Goal: Task Accomplishment & Management: Use online tool/utility

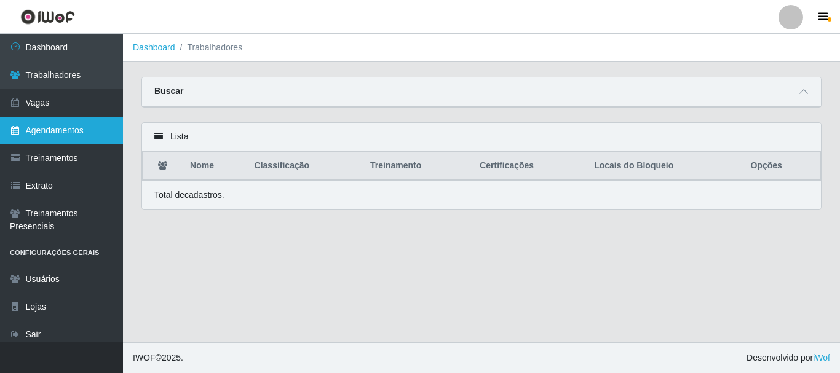
click at [73, 128] on link "Agendamentos" at bounding box center [61, 131] width 123 height 28
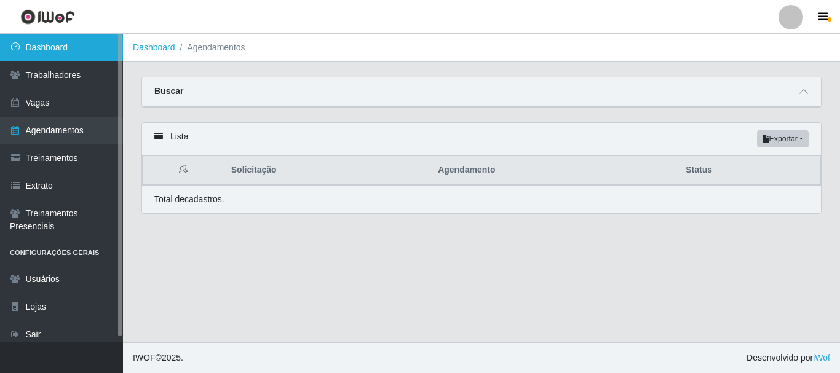
click at [80, 48] on link "Dashboard" at bounding box center [61, 48] width 123 height 28
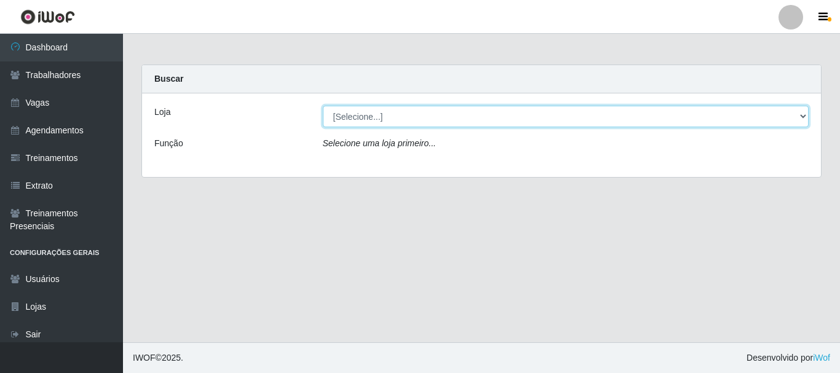
click at [367, 117] on select "[Selecione...] Supermercado Queiroz - Caicó" at bounding box center [566, 117] width 486 height 22
select select "512"
click at [323, 106] on select "[Selecione...] Supermercado Queiroz - Caicó" at bounding box center [566, 117] width 486 height 22
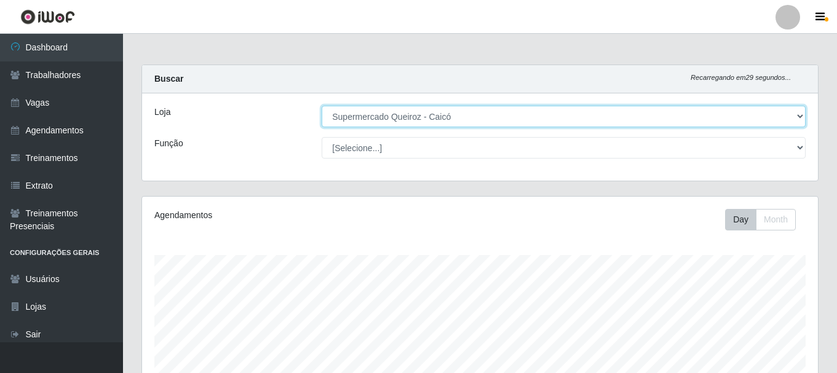
scroll to position [255, 676]
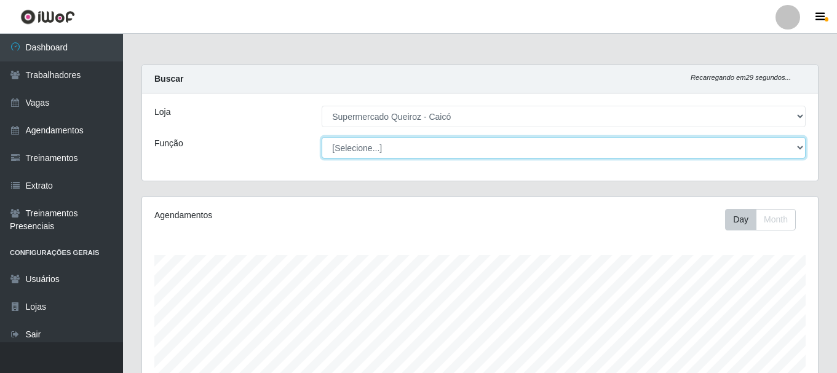
click at [376, 144] on select "[Selecione...] Embalador Embalador + Embalador ++" at bounding box center [564, 148] width 484 height 22
select select "1"
click at [322, 137] on select "[Selecione...] Embalador Embalador + Embalador ++" at bounding box center [564, 148] width 484 height 22
click at [353, 149] on select "[Selecione...] Embalador Embalador + Embalador ++" at bounding box center [564, 148] width 484 height 22
click at [322, 137] on select "[Selecione...] Embalador Embalador + Embalador ++" at bounding box center [564, 148] width 484 height 22
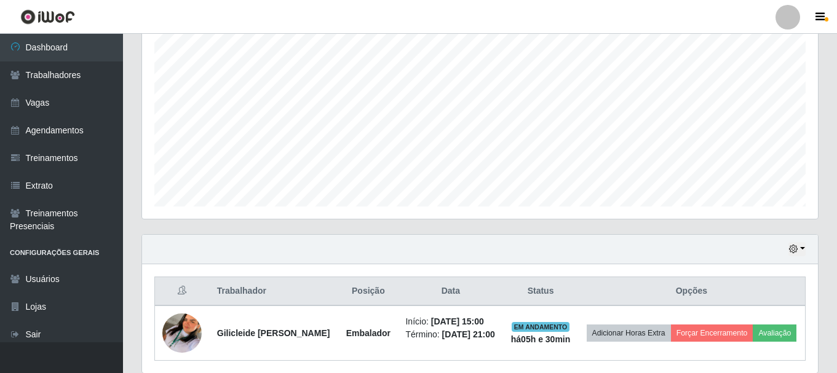
scroll to position [288, 0]
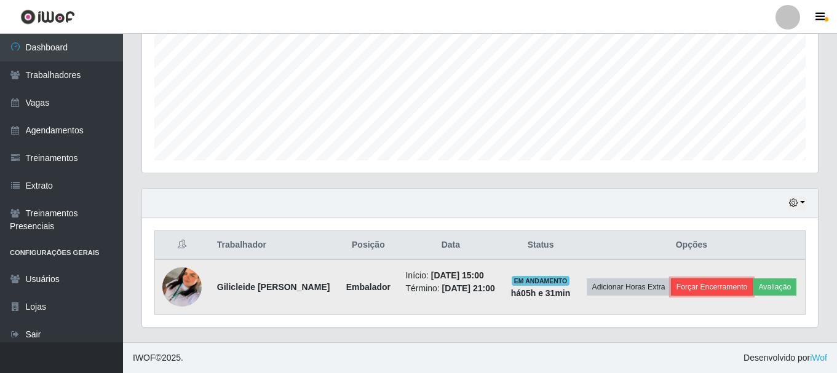
click at [733, 278] on button "Forçar Encerramento" at bounding box center [712, 286] width 82 height 17
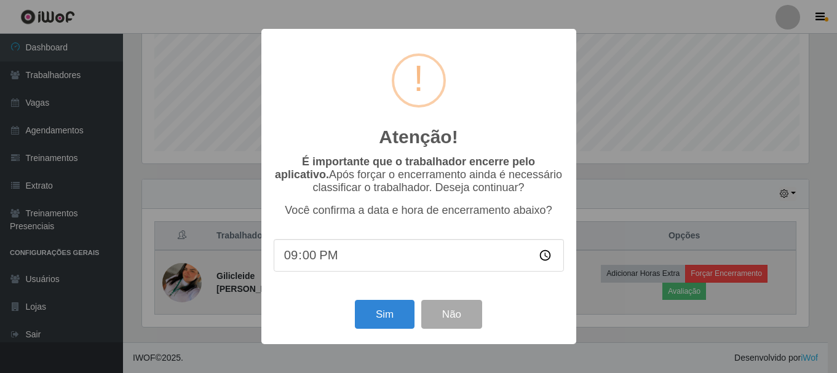
scroll to position [255, 669]
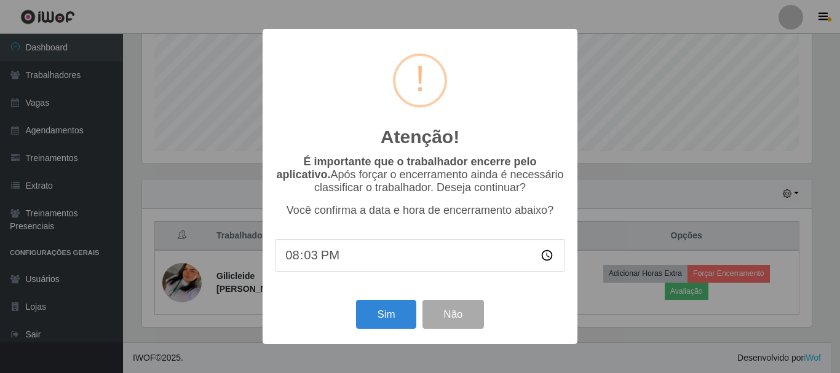
type input "20:31"
click at [397, 317] on button "Sim" at bounding box center [386, 314] width 60 height 29
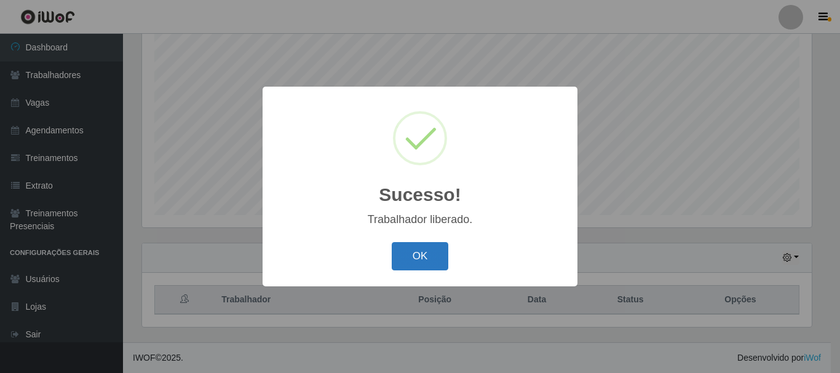
click at [421, 256] on button "OK" at bounding box center [420, 256] width 57 height 29
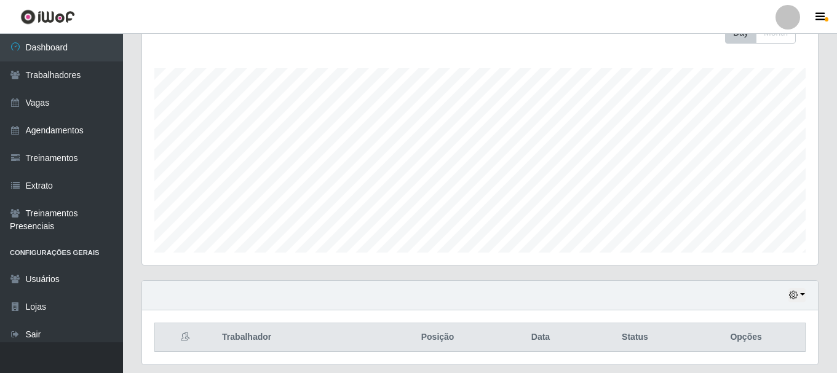
scroll to position [224, 0]
